Goal: Obtain resource: Download file/media

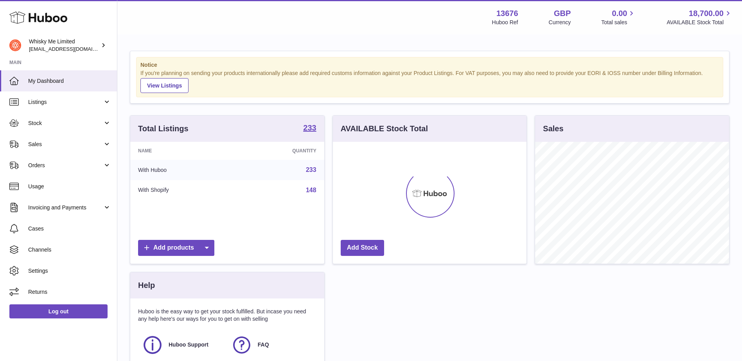
scroll to position [122, 194]
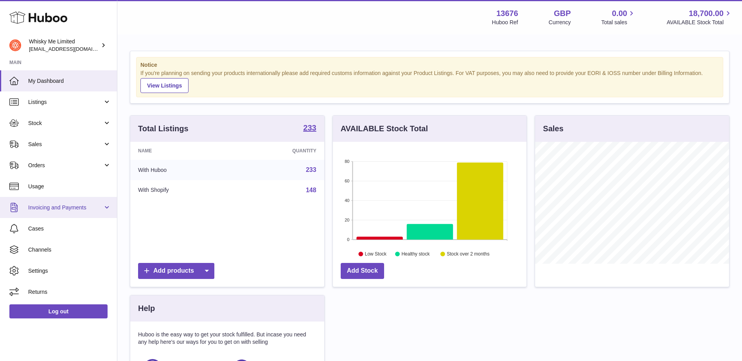
click at [50, 201] on link "Invoicing and Payments" at bounding box center [58, 207] width 117 height 21
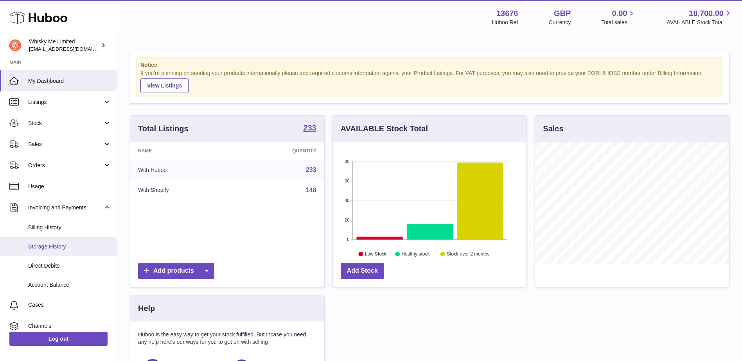
click at [64, 248] on span "Storage History" at bounding box center [69, 246] width 83 height 7
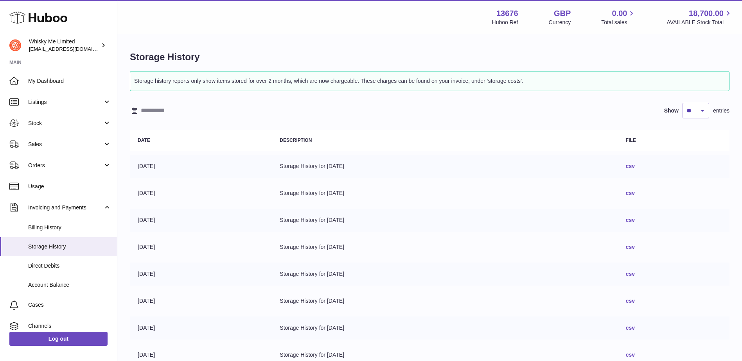
click at [635, 168] on link "csv" at bounding box center [630, 166] width 9 height 6
